Goal: Task Accomplishment & Management: Use online tool/utility

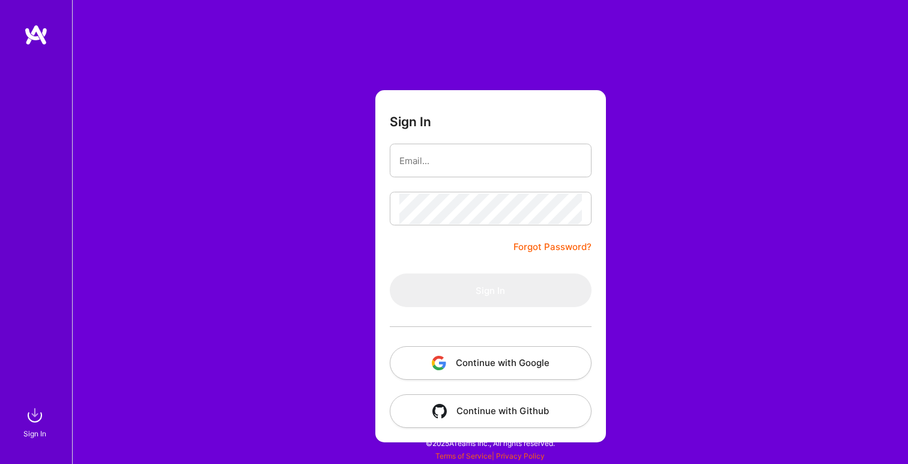
click at [502, 365] on button "Continue with Google" at bounding box center [491, 363] width 202 height 34
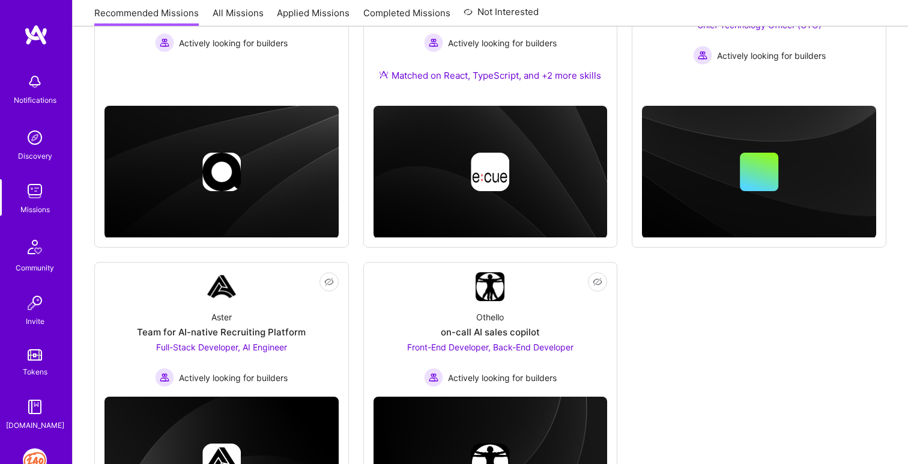
scroll to position [378, 0]
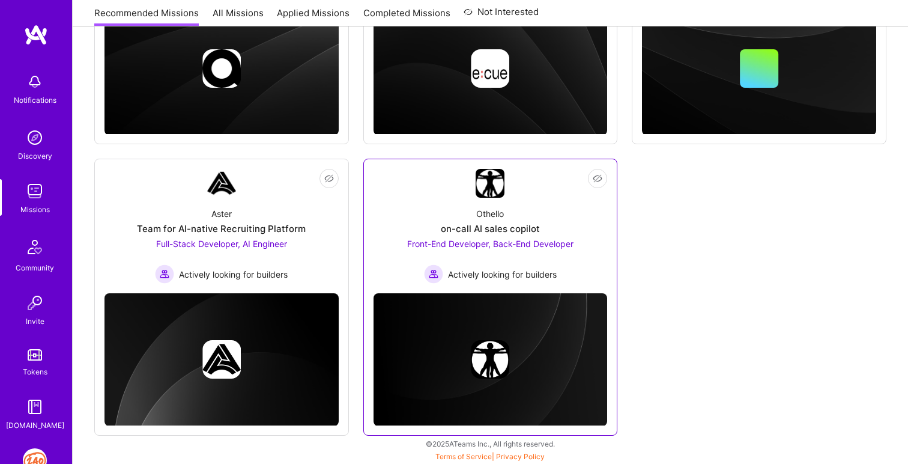
click at [542, 241] on span "Front-End Developer, Back-End Developer" at bounding box center [490, 243] width 166 height 10
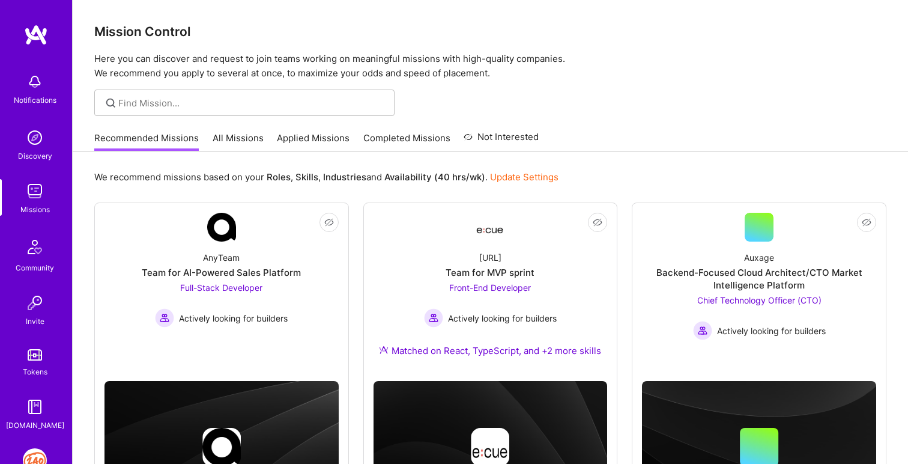
click at [246, 135] on link "All Missions" at bounding box center [238, 142] width 51 height 20
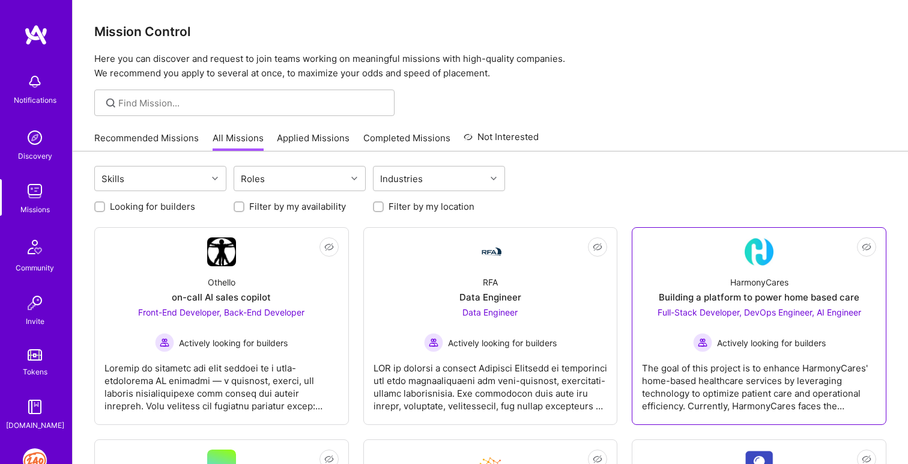
click at [742, 390] on div "The goal of this project is to enhance HarmonyCares' home-based healthcare serv…" at bounding box center [759, 382] width 234 height 60
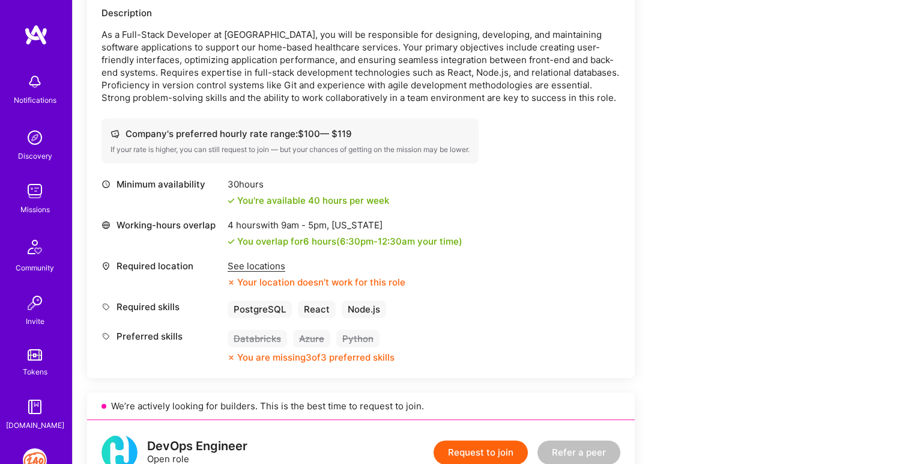
scroll to position [368, 0]
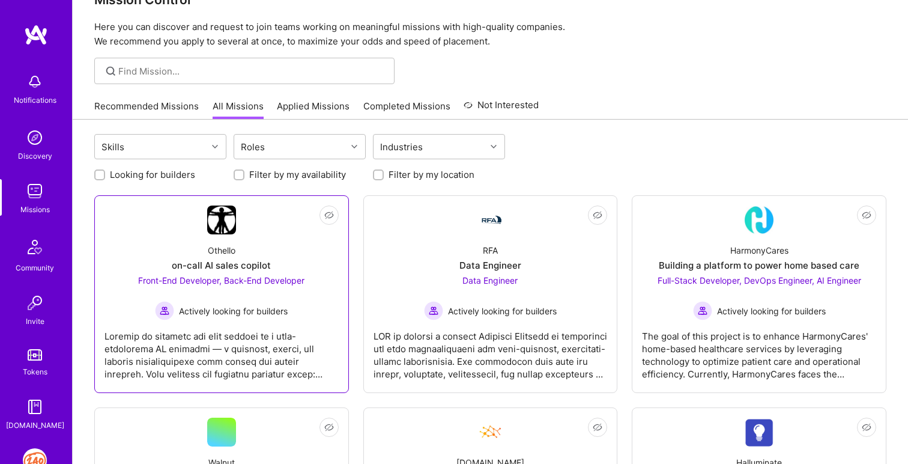
scroll to position [30, 0]
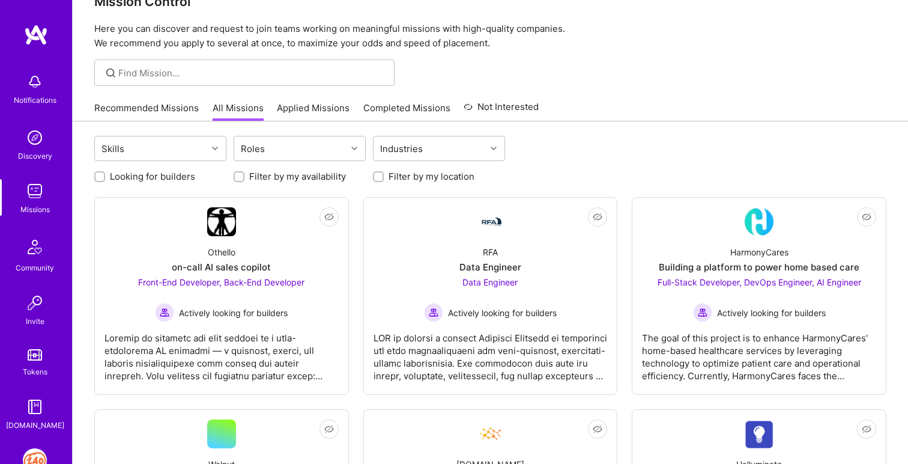
click at [376, 180] on input "Filter by my location" at bounding box center [379, 177] width 8 height 8
checkbox input "true"
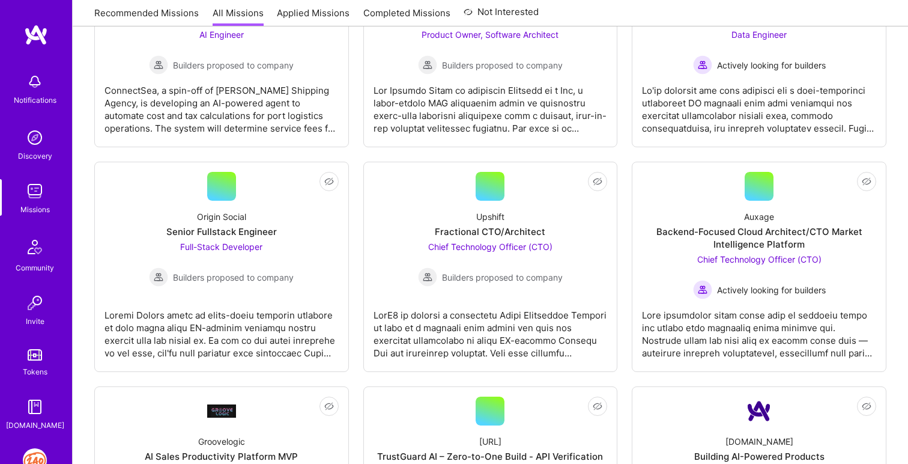
scroll to position [703, 0]
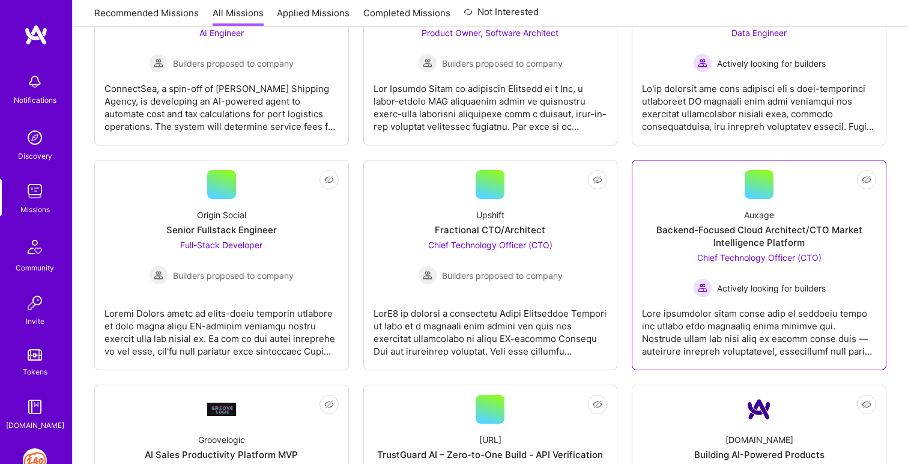
click at [708, 311] on div at bounding box center [759, 327] width 234 height 60
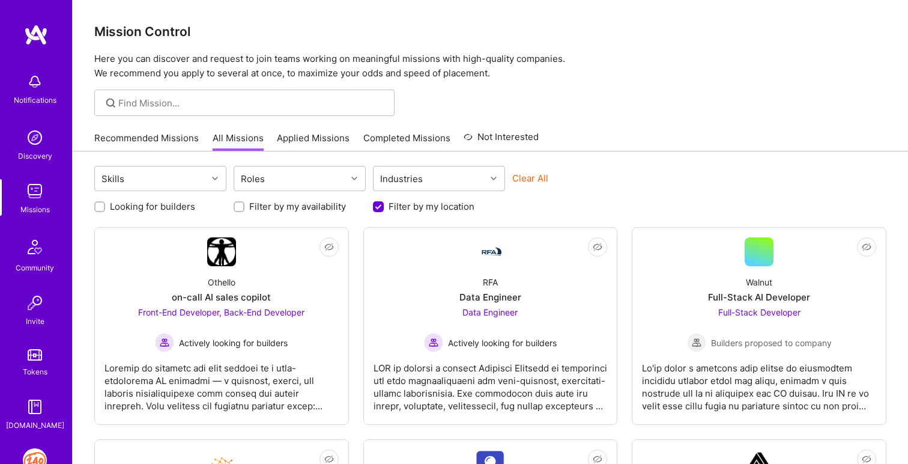
click at [97, 207] on input "Looking for builders" at bounding box center [101, 207] width 8 height 8
checkbox input "true"
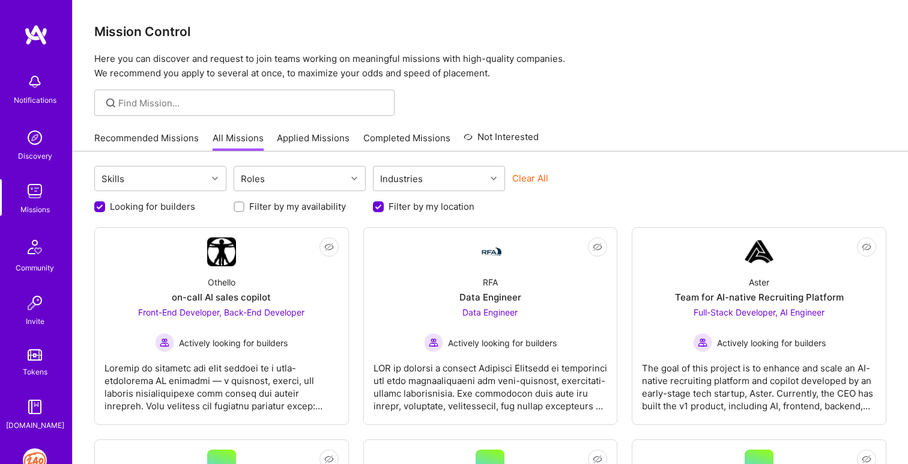
click at [32, 459] on img at bounding box center [35, 460] width 24 height 24
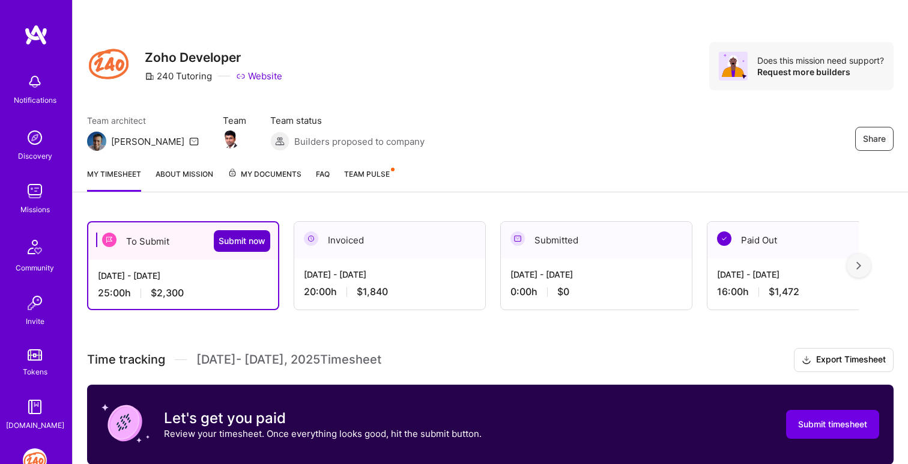
click at [241, 240] on span "Submit now" at bounding box center [242, 241] width 47 height 12
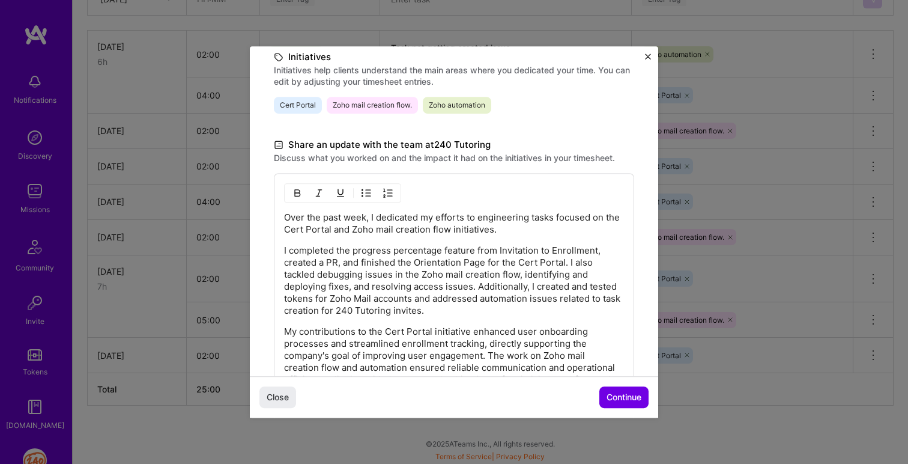
scroll to position [393, 0]
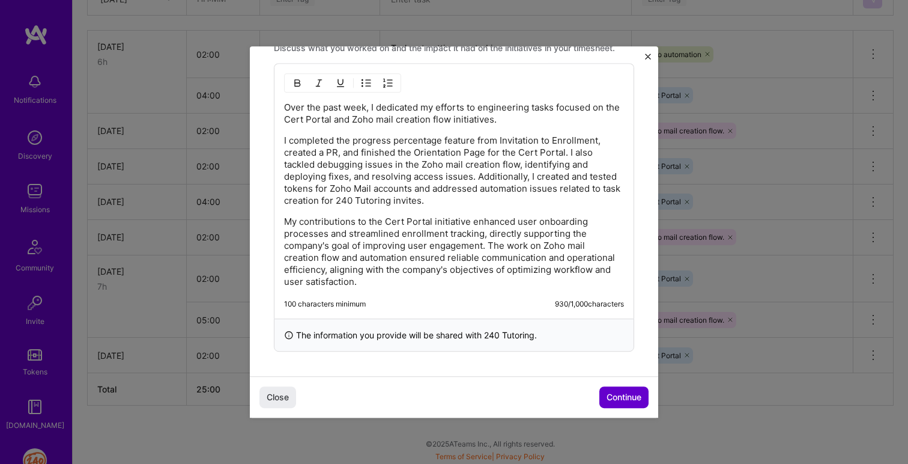
click at [624, 399] on span "Continue" at bounding box center [624, 397] width 35 height 12
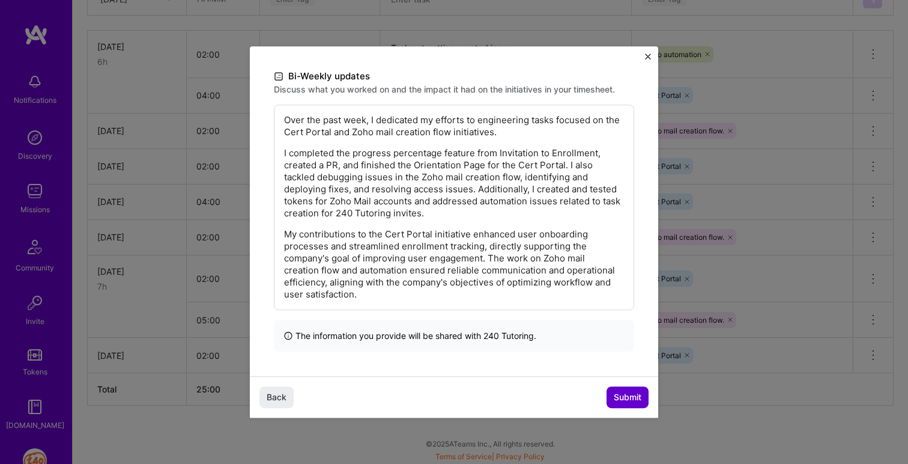
scroll to position [231, 0]
click at [624, 399] on span "Submit" at bounding box center [628, 397] width 28 height 12
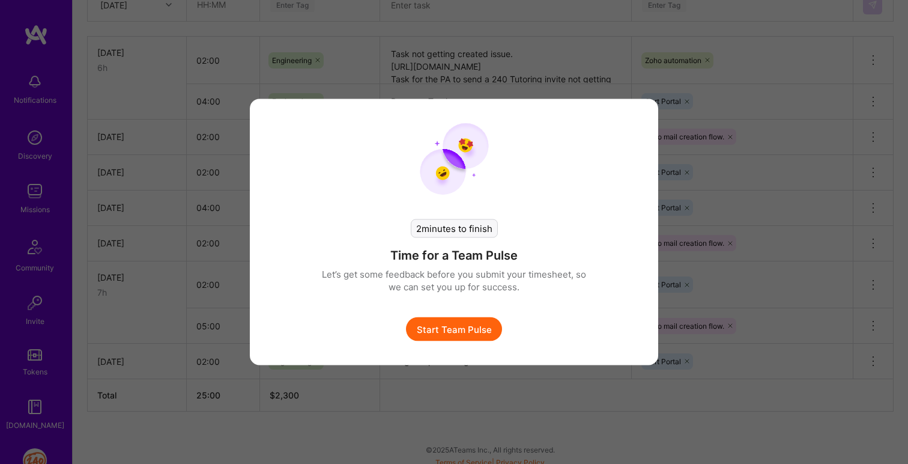
click at [460, 331] on button "Start Team Pulse" at bounding box center [454, 329] width 96 height 24
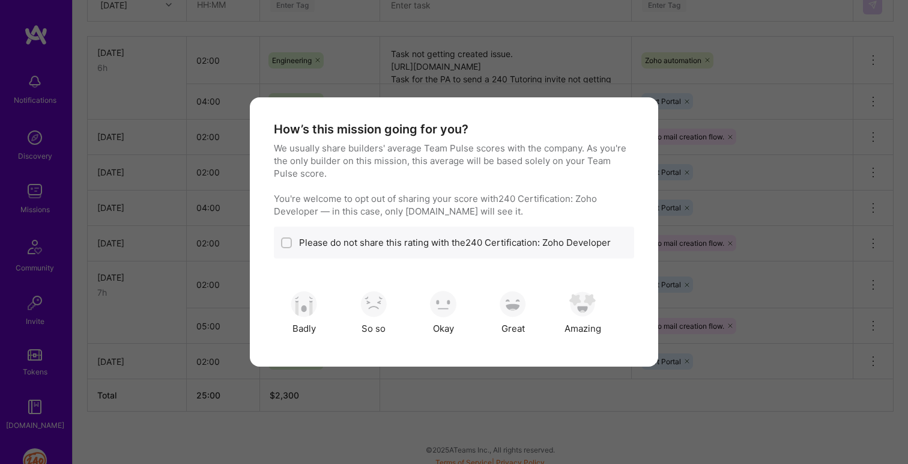
click at [460, 331] on div "Okay" at bounding box center [443, 312] width 60 height 60
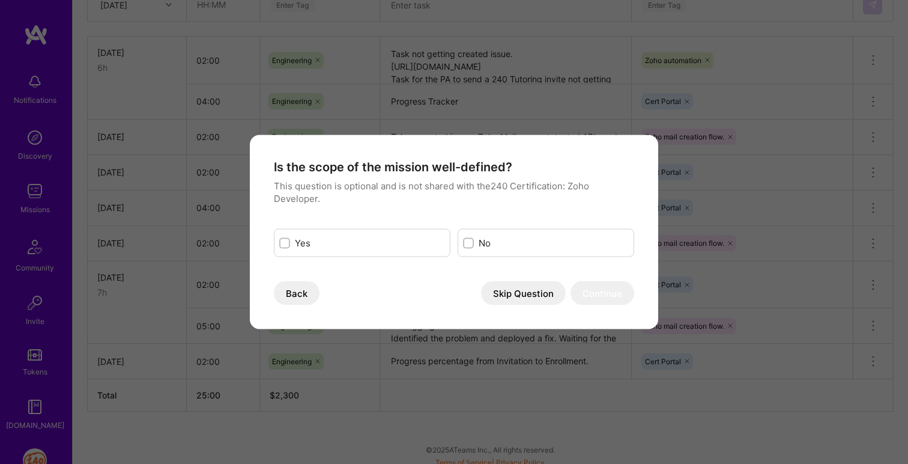
click at [470, 243] on input "modal" at bounding box center [470, 243] width 8 height 8
checkbox input "true"
click at [284, 244] on input "modal" at bounding box center [286, 243] width 8 height 8
checkbox input "true"
checkbox input "false"
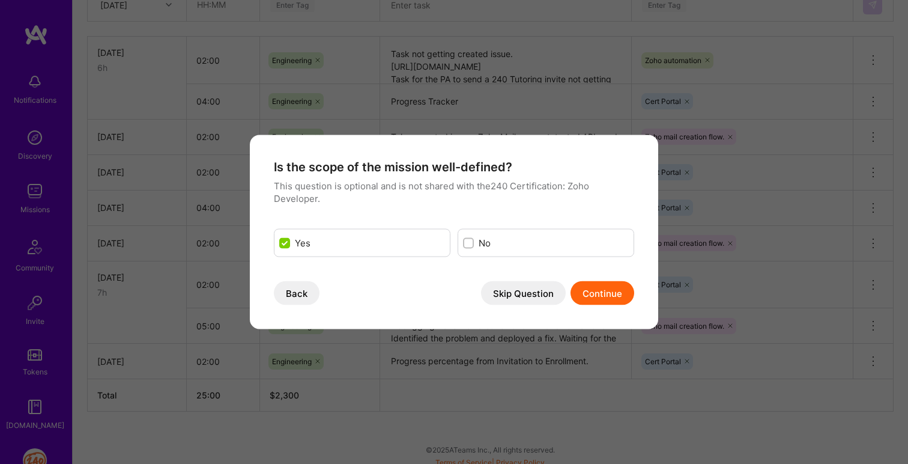
click at [585, 294] on button "Continue" at bounding box center [603, 293] width 64 height 24
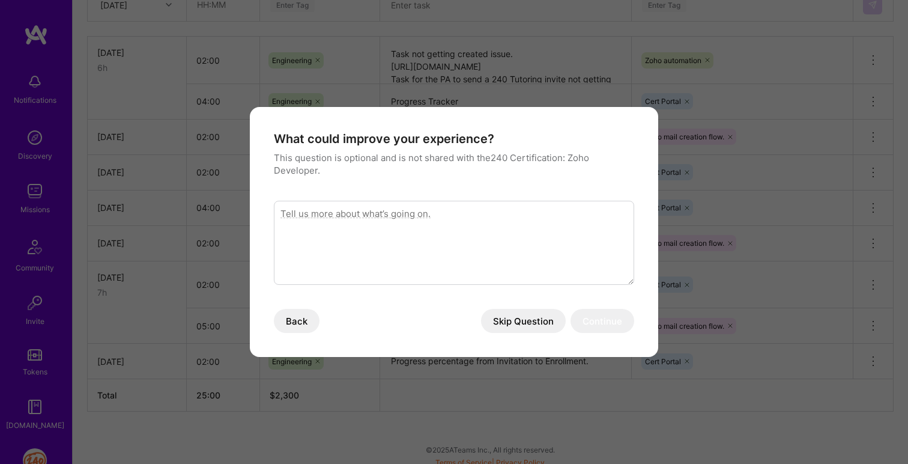
click at [537, 321] on button "Skip Question" at bounding box center [523, 321] width 85 height 24
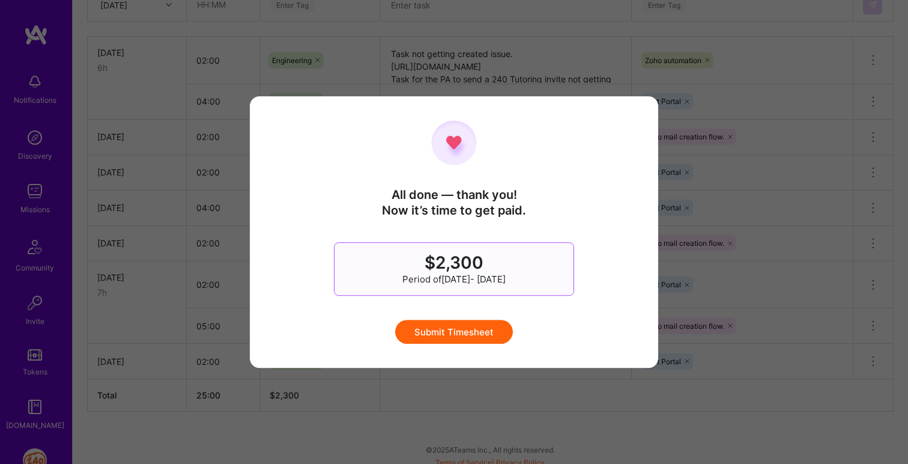
click at [461, 326] on button "Submit Timesheet" at bounding box center [454, 332] width 118 height 24
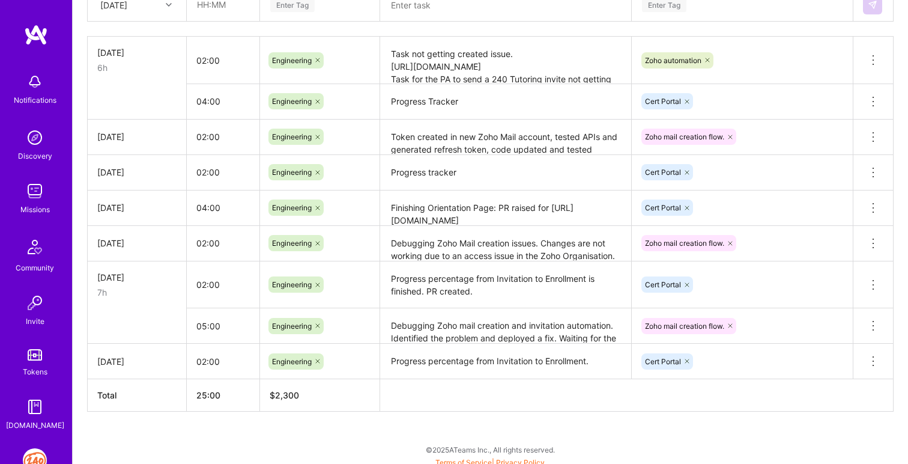
scroll to position [9, 0]
